Goal: Information Seeking & Learning: Find specific fact

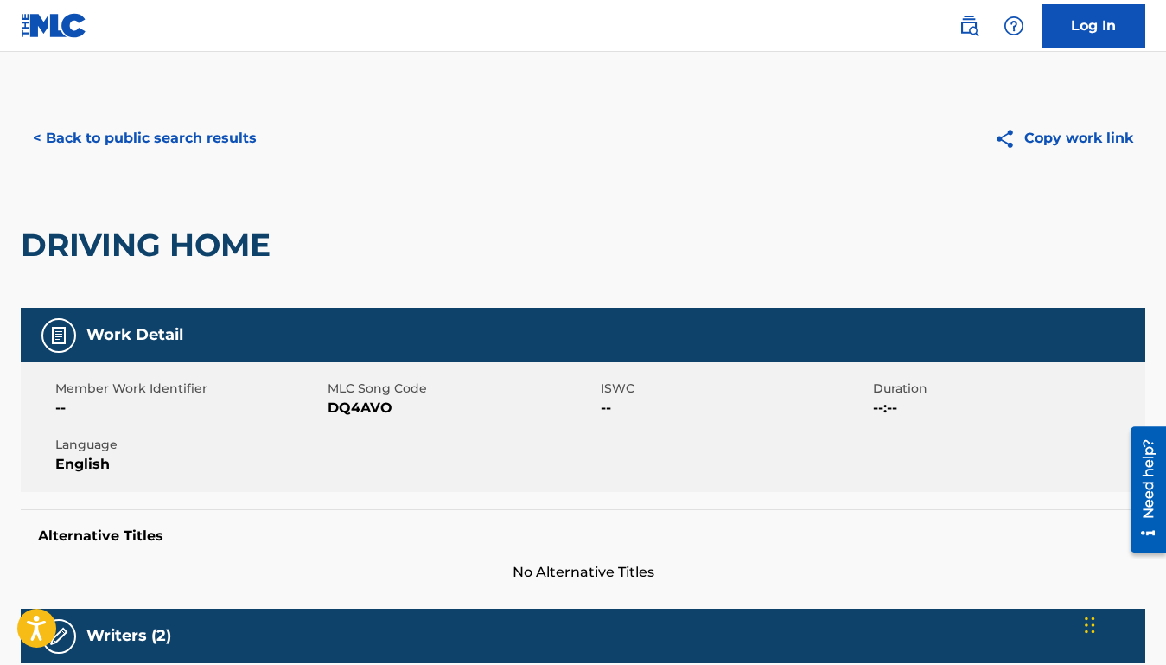
click at [213, 157] on button "< Back to public search results" at bounding box center [145, 138] width 248 height 43
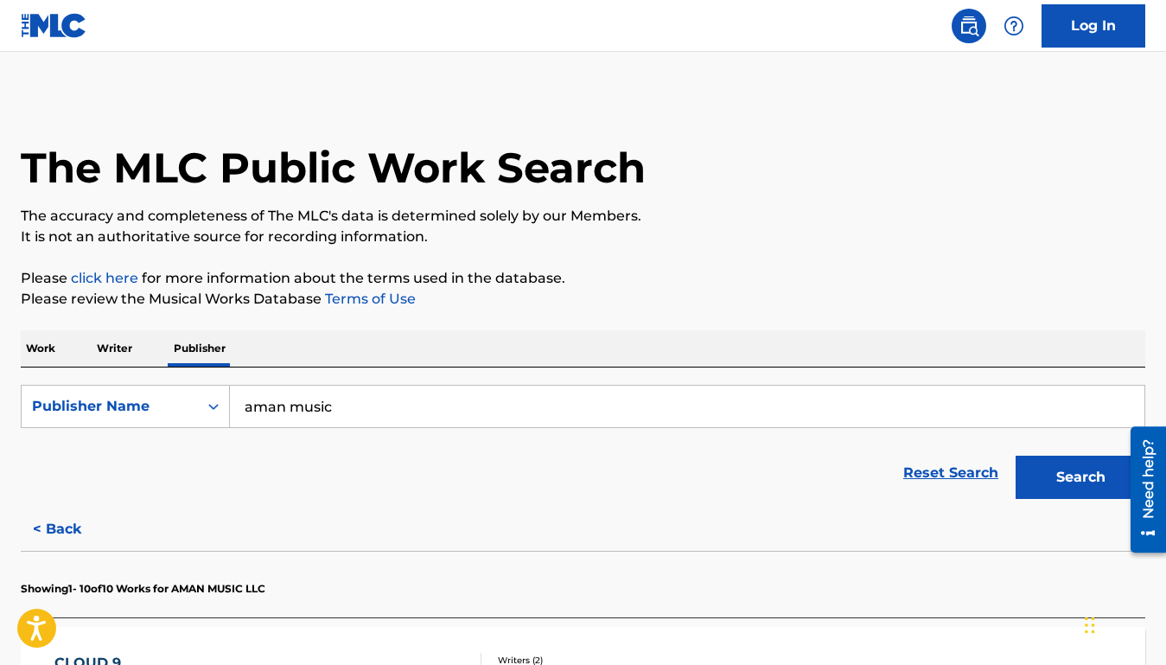
click at [63, 349] on div "Work Writer Publisher" at bounding box center [583, 348] width 1125 height 36
click at [23, 345] on p "Work" at bounding box center [41, 348] width 40 height 36
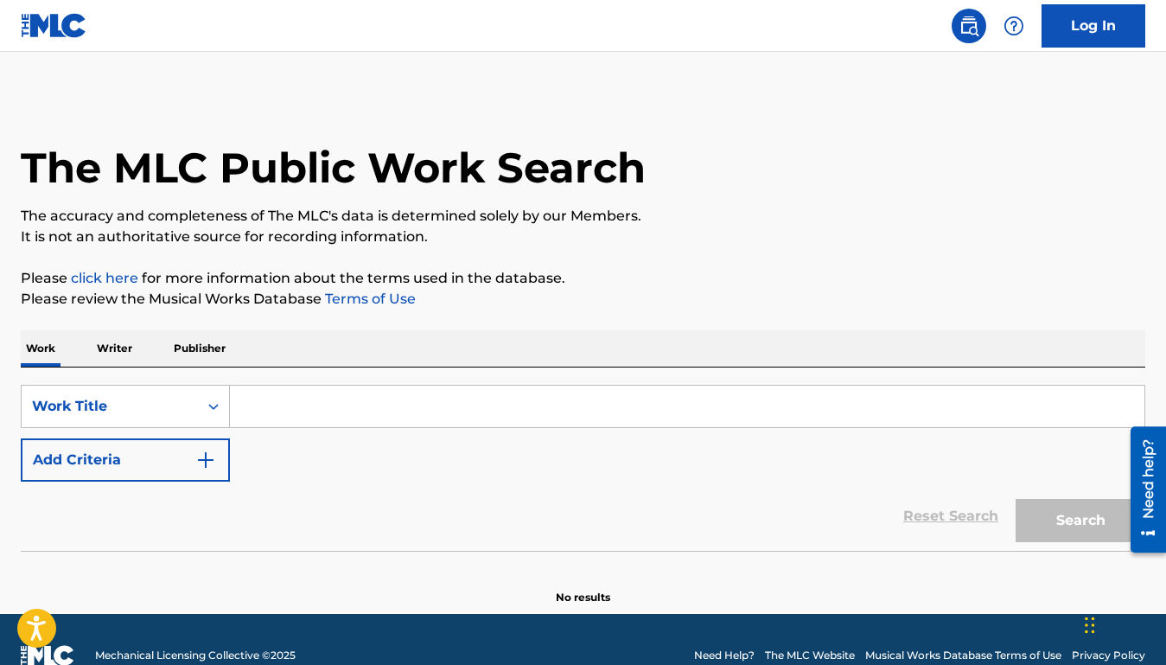
click at [258, 402] on input "Search Form" at bounding box center [687, 407] width 915 height 42
paste input "DON'T BE THAT WAY"
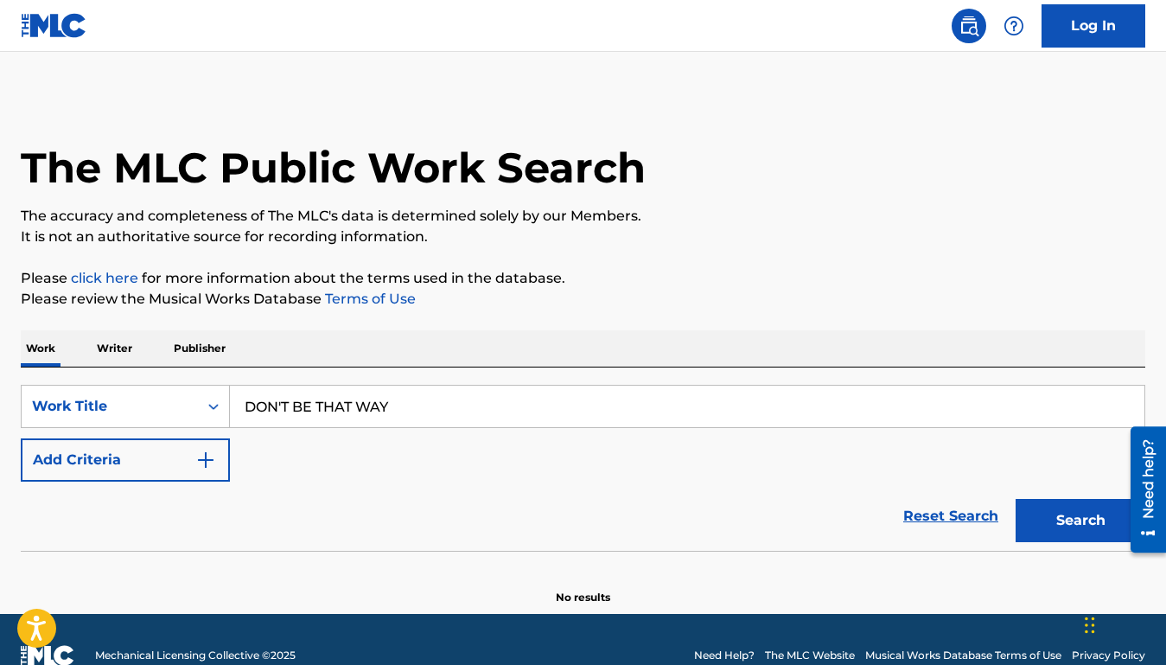
type input "DON'T BE THAT WAY"
click at [157, 447] on button "Add Criteria" at bounding box center [125, 459] width 209 height 43
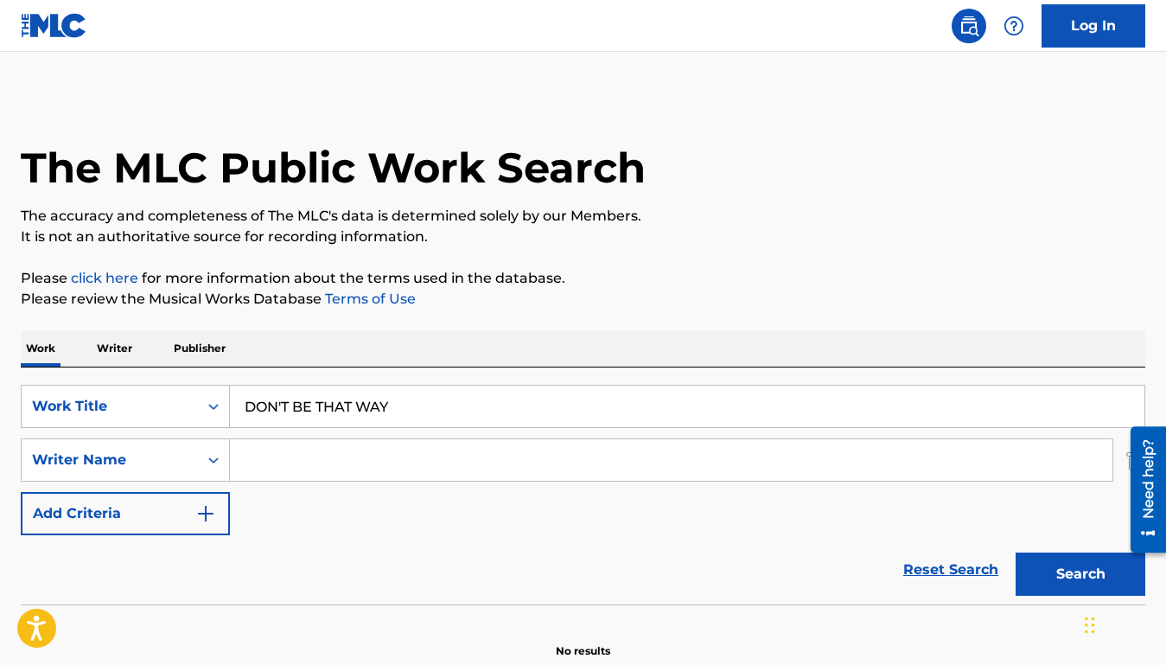
click at [304, 457] on input "Search Form" at bounding box center [671, 460] width 883 height 42
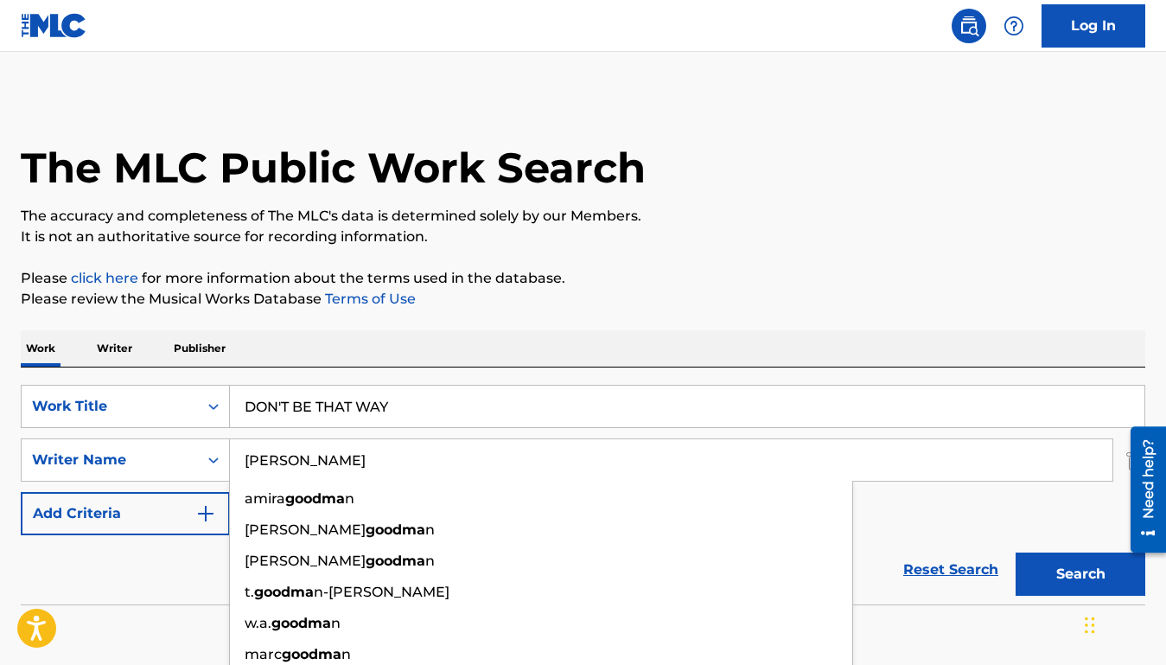
type input "[PERSON_NAME]"
click at [1016, 553] on button "Search" at bounding box center [1081, 574] width 130 height 43
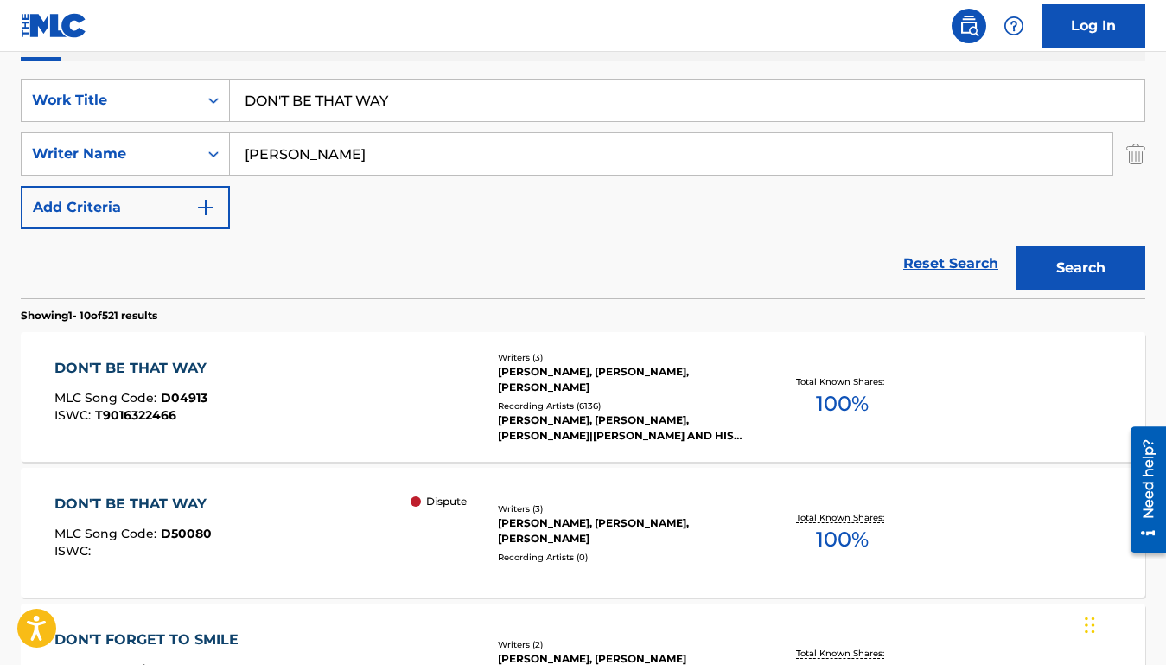
scroll to position [310, 0]
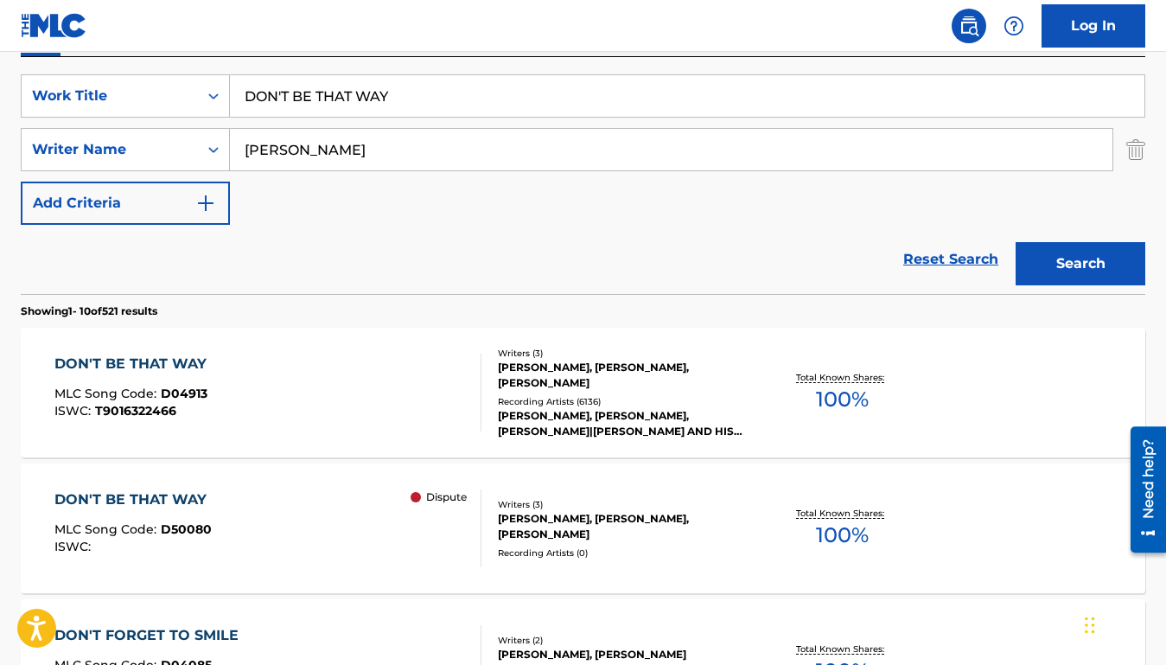
click at [393, 381] on div "DON'T BE THAT WAY MLC Song Code : D04913 ISWC : T9016322466" at bounding box center [267, 393] width 427 height 78
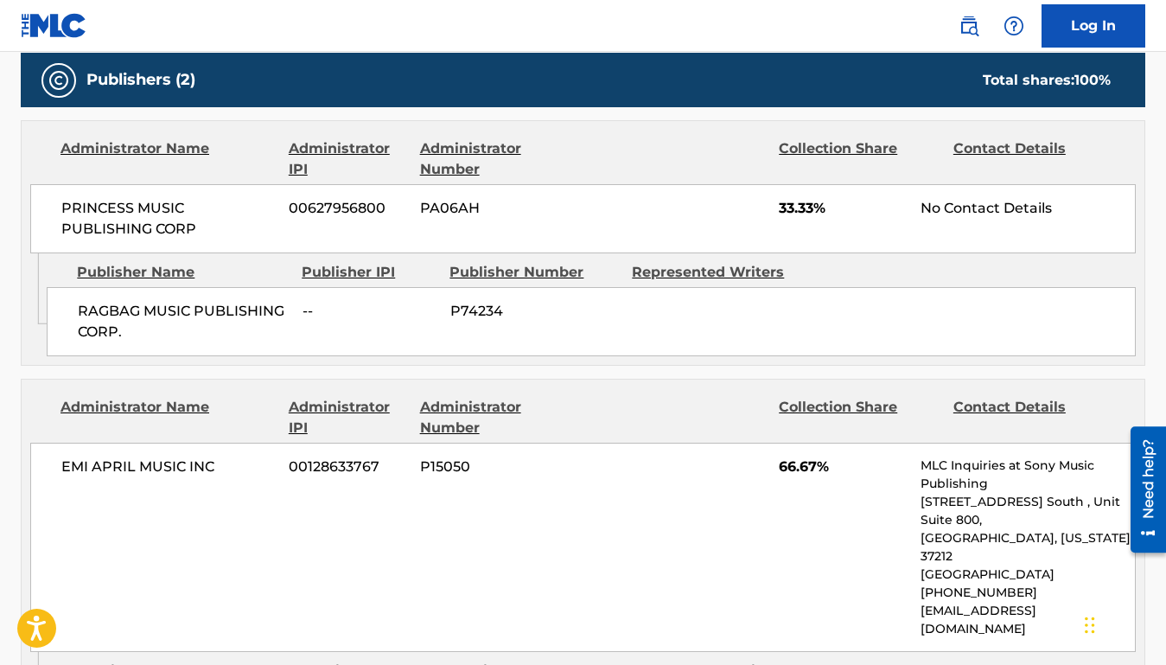
scroll to position [866, 0]
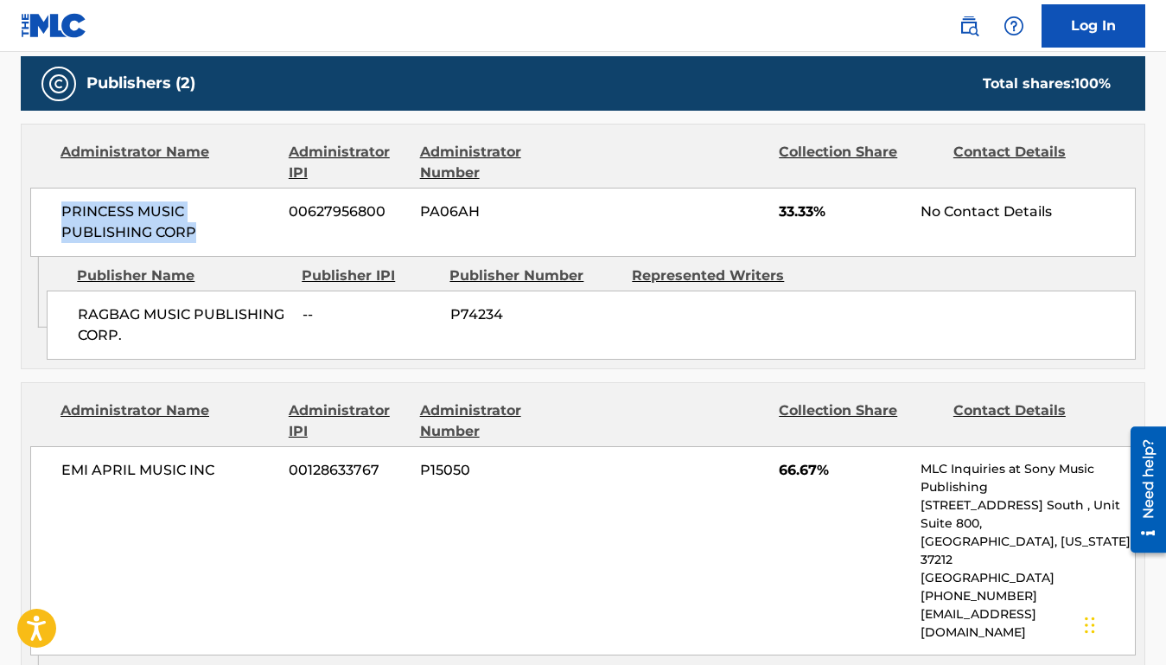
drag, startPoint x: 199, startPoint y: 230, endPoint x: 69, endPoint y: 191, distance: 135.4
click at [69, 191] on div "PRINCESS MUSIC PUBLISHING CORP 00627956800 PA06AH 33.33% No Contact Details" at bounding box center [583, 222] width 1106 height 69
copy span "PRINCESS MUSIC PUBLISHING CORP"
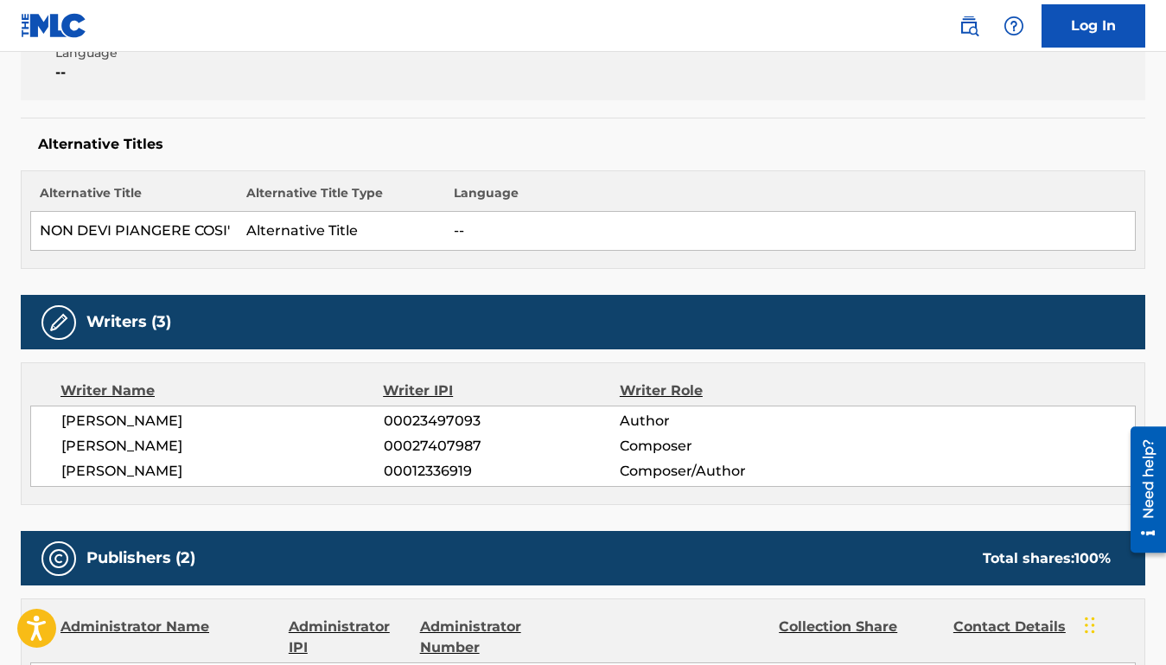
scroll to position [0, 0]
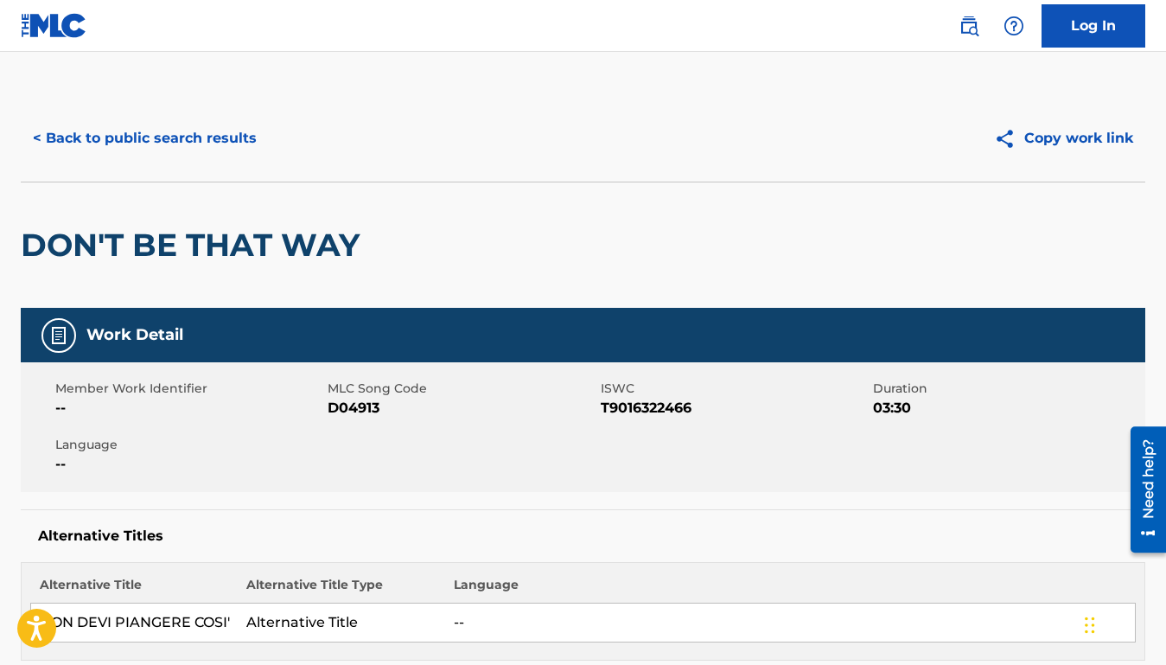
click at [166, 141] on button "< Back to public search results" at bounding box center [145, 138] width 248 height 43
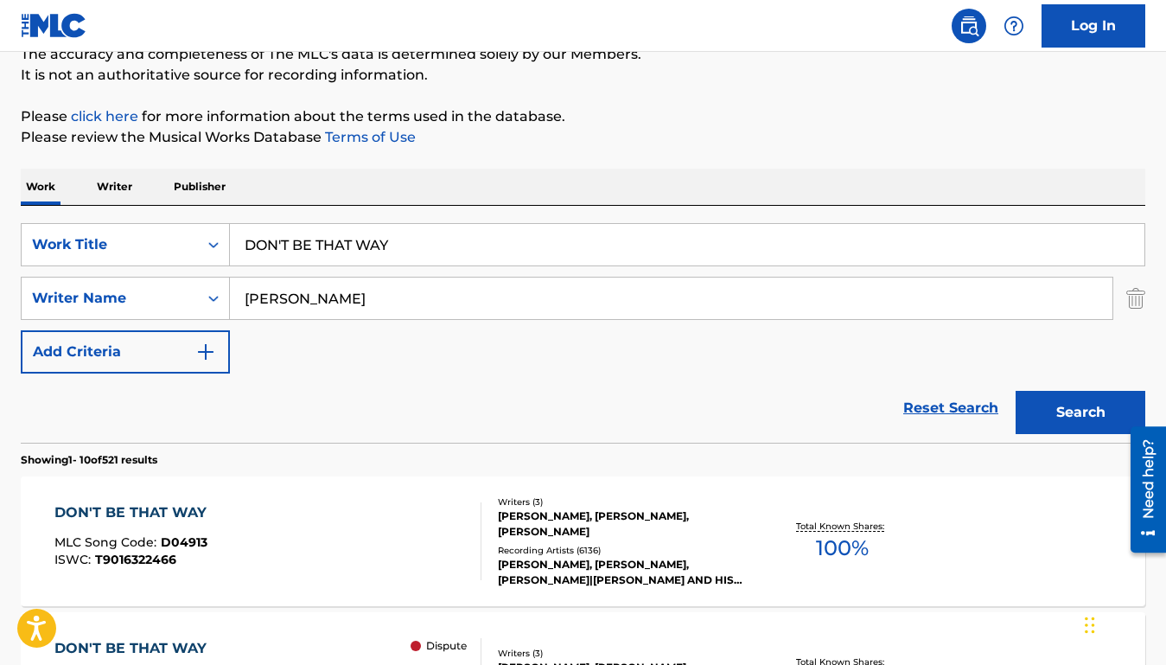
scroll to position [149, 0]
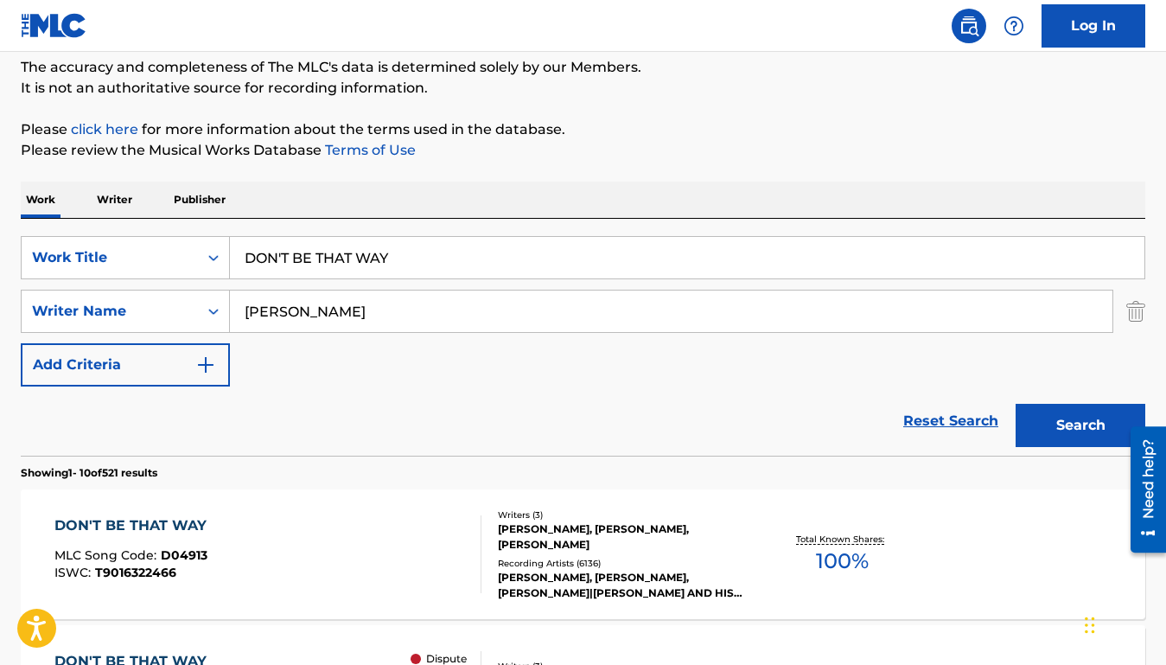
click at [210, 200] on p "Publisher" at bounding box center [200, 200] width 62 height 36
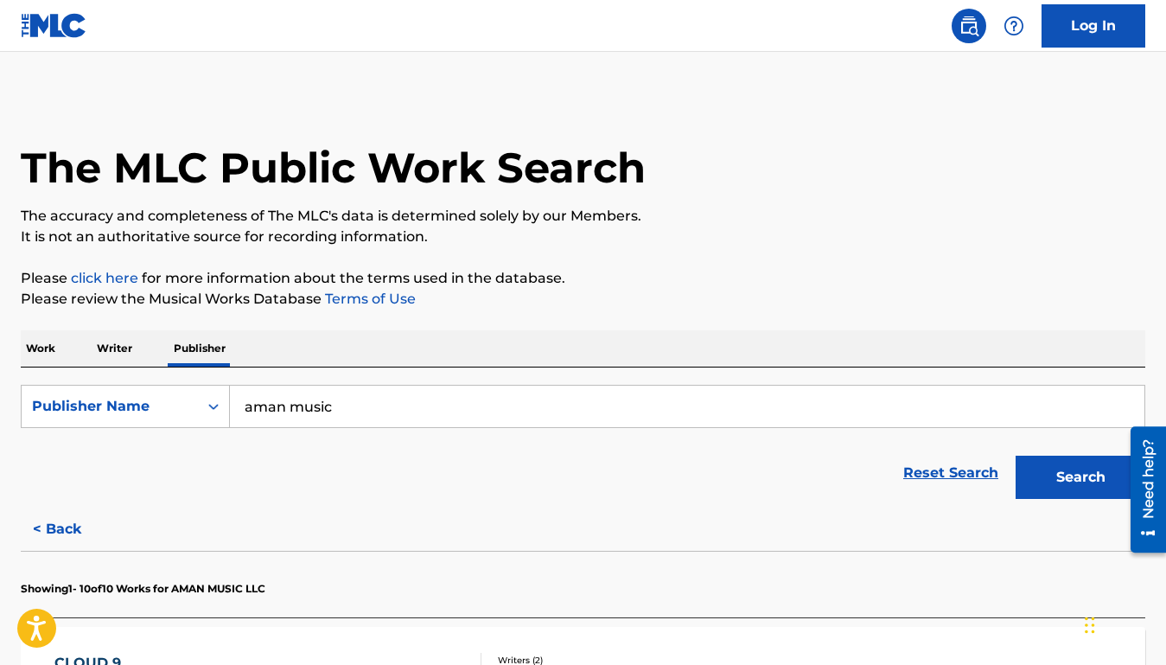
click at [311, 399] on input "aman music" at bounding box center [687, 407] width 915 height 42
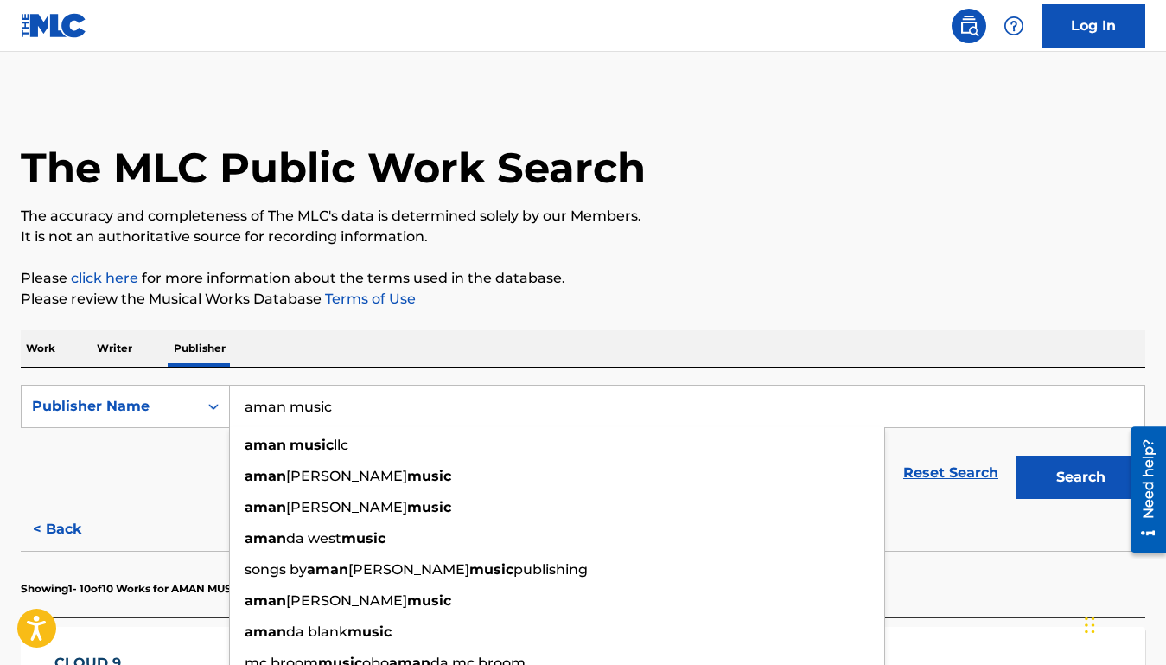
click at [311, 399] on input "aman music" at bounding box center [687, 407] width 915 height 42
paste input "PRINCESS MUSIC PUBLISHING CORP"
type input "PRINCESS MUSIC PUBLISHING CORP"
click at [1016, 456] on button "Search" at bounding box center [1081, 477] width 130 height 43
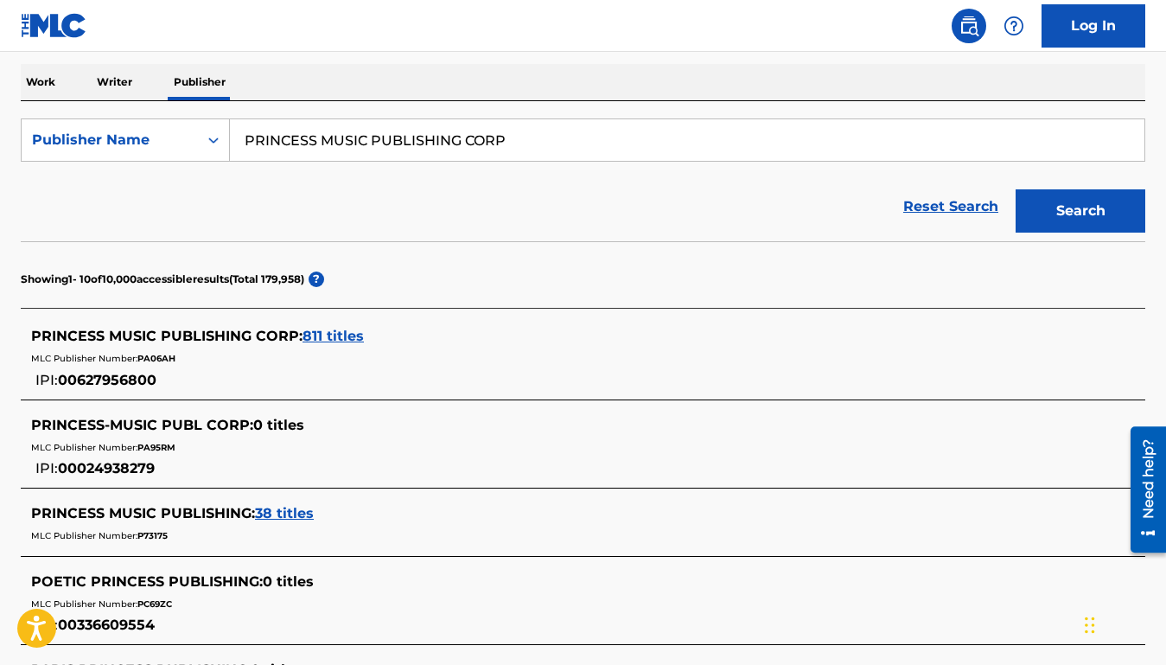
scroll to position [287, 0]
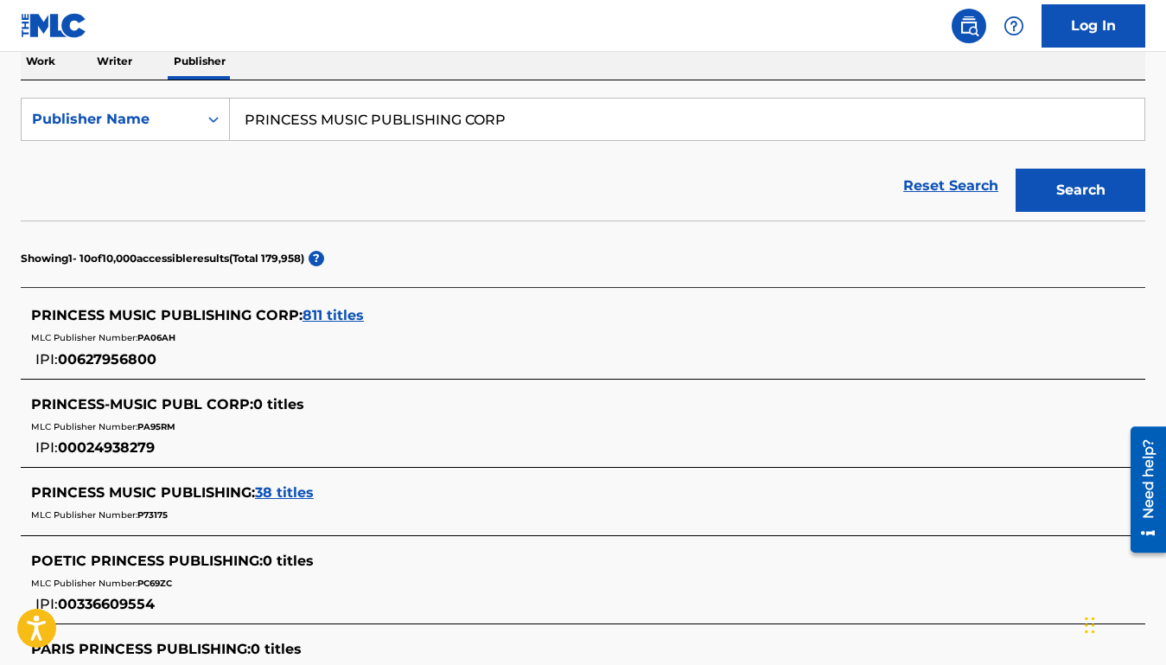
click at [334, 313] on span "811 titles" at bounding box center [333, 315] width 61 height 16
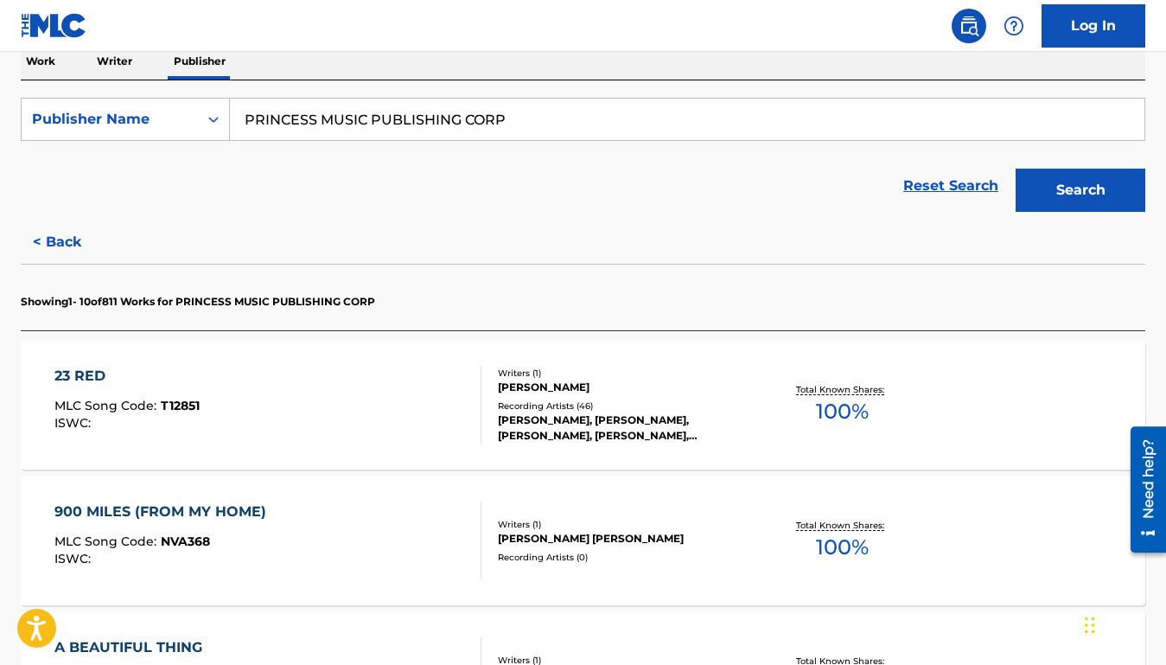
click at [342, 374] on div "23 RED MLC Song Code : T12851 ISWC :" at bounding box center [267, 405] width 427 height 78
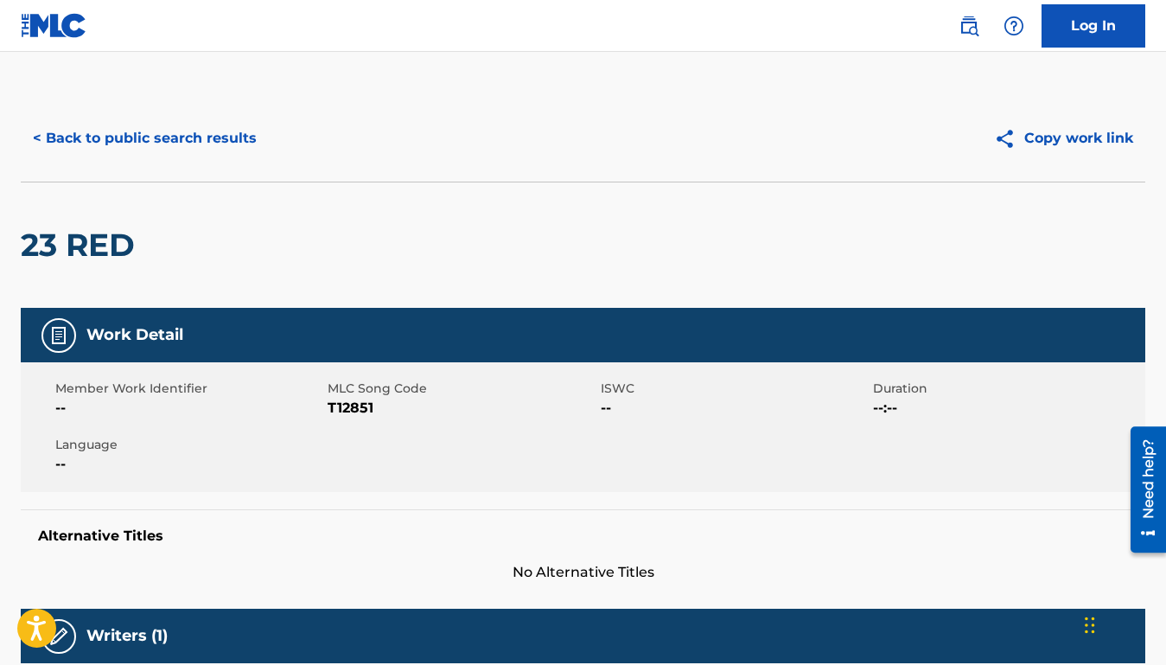
click at [194, 157] on button "< Back to public search results" at bounding box center [145, 138] width 248 height 43
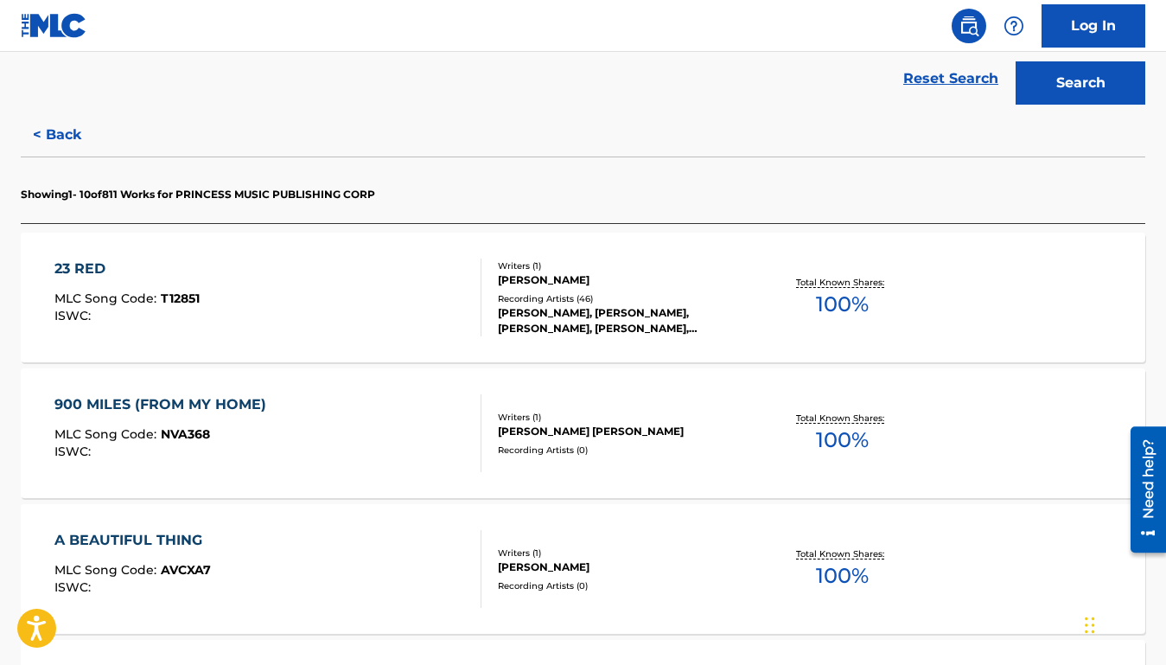
scroll to position [396, 0]
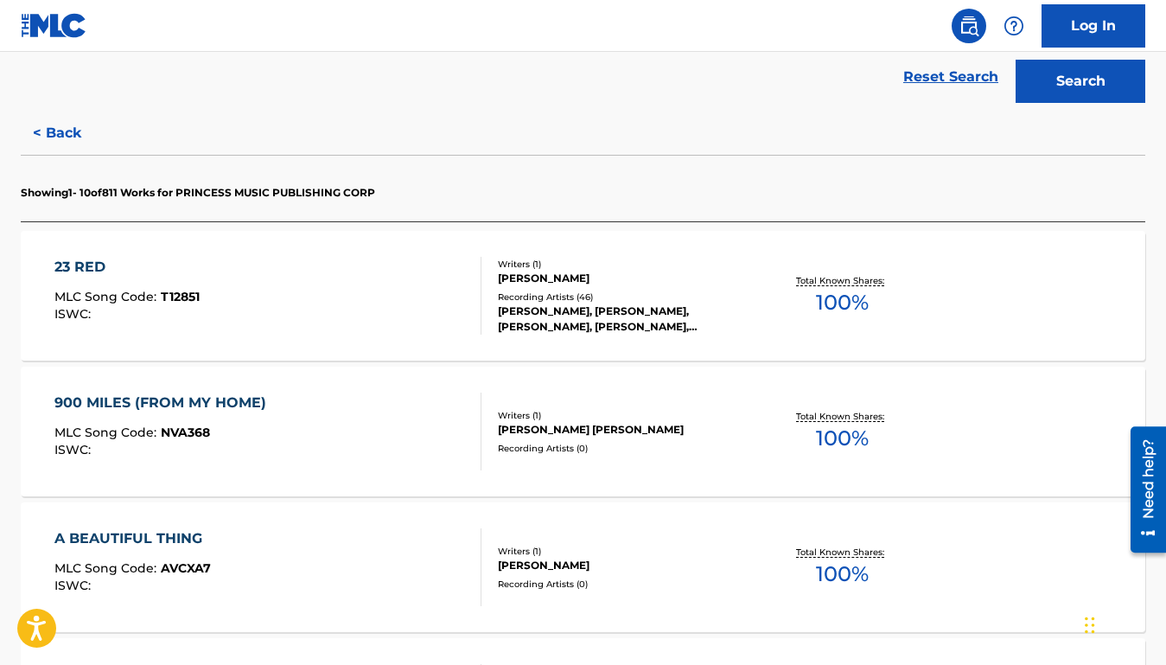
click at [347, 442] on div "900 MILES (FROM MY HOME) MLC Song Code : NVA368 ISWC :" at bounding box center [267, 432] width 427 height 78
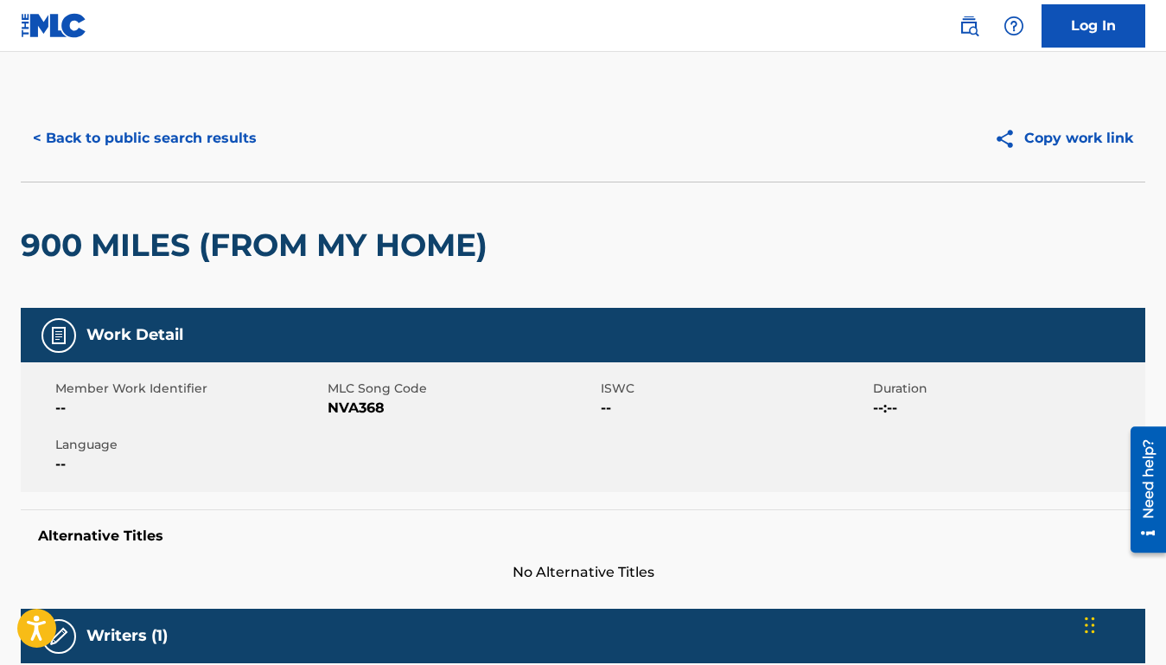
click at [216, 144] on button "< Back to public search results" at bounding box center [145, 138] width 248 height 43
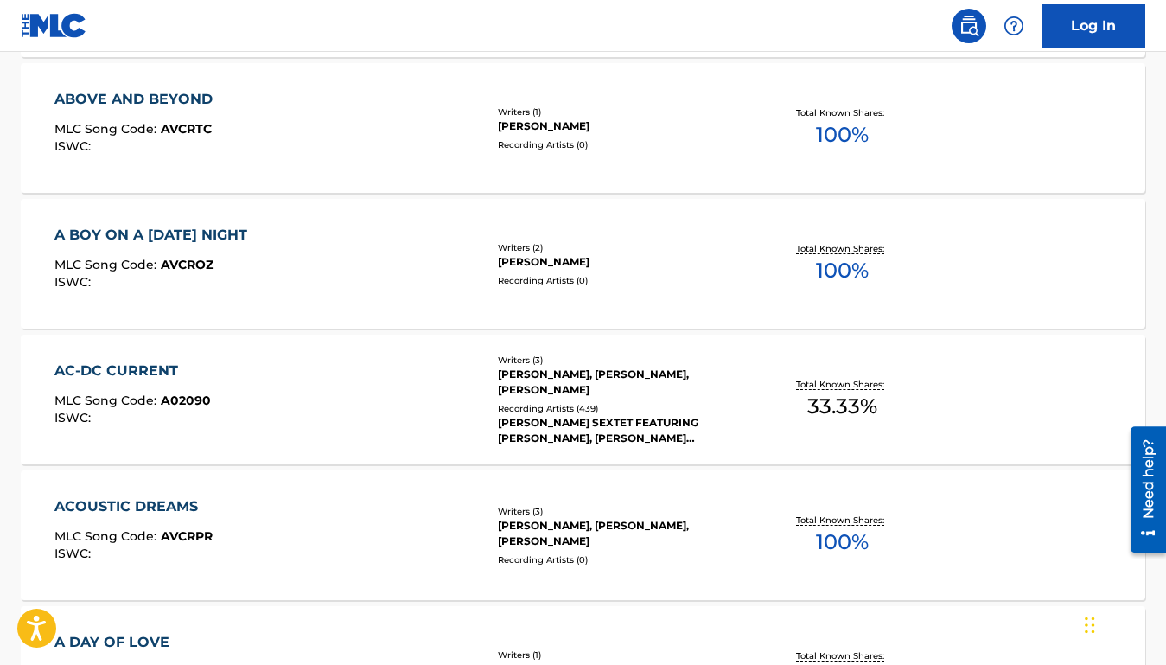
scroll to position [1167, 0]
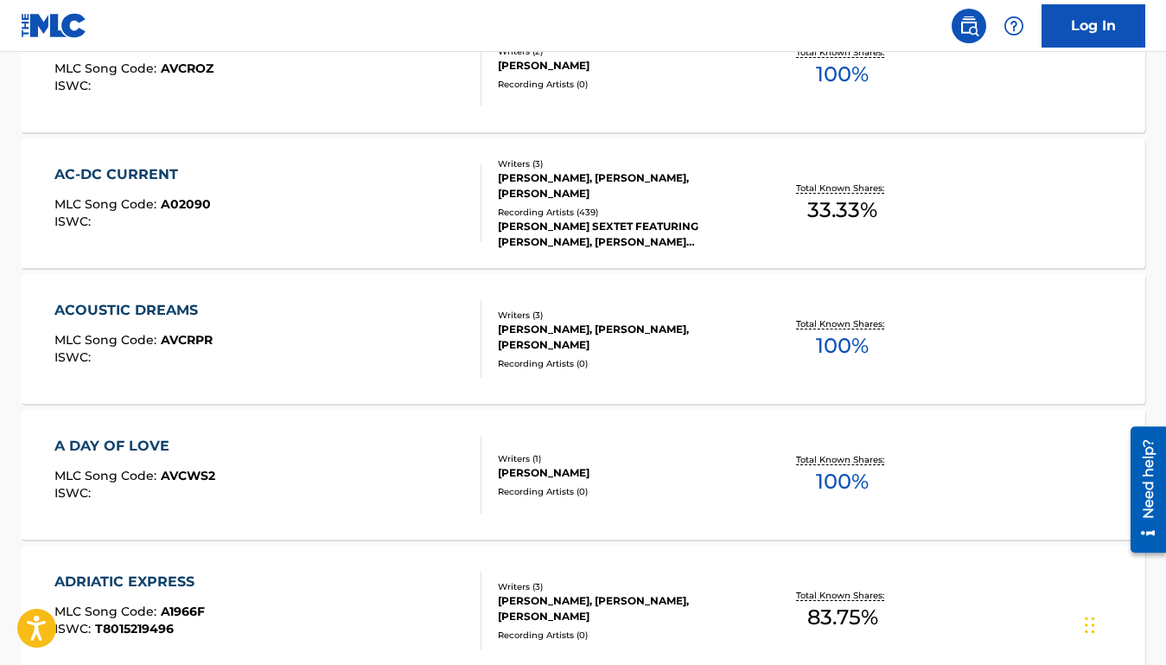
click at [273, 338] on div "ACOUSTIC DREAMS MLC Song Code : AVCRPR ISWC :" at bounding box center [267, 339] width 427 height 78
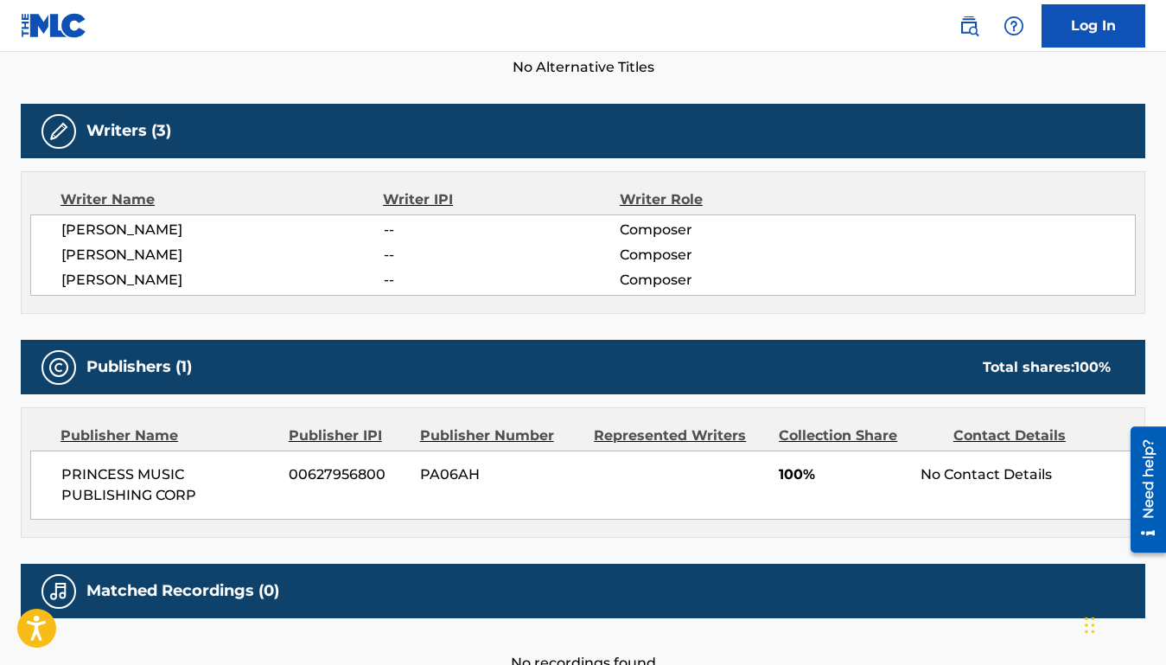
scroll to position [507, 0]
